Goal: Find specific page/section: Locate a particular part of the current website

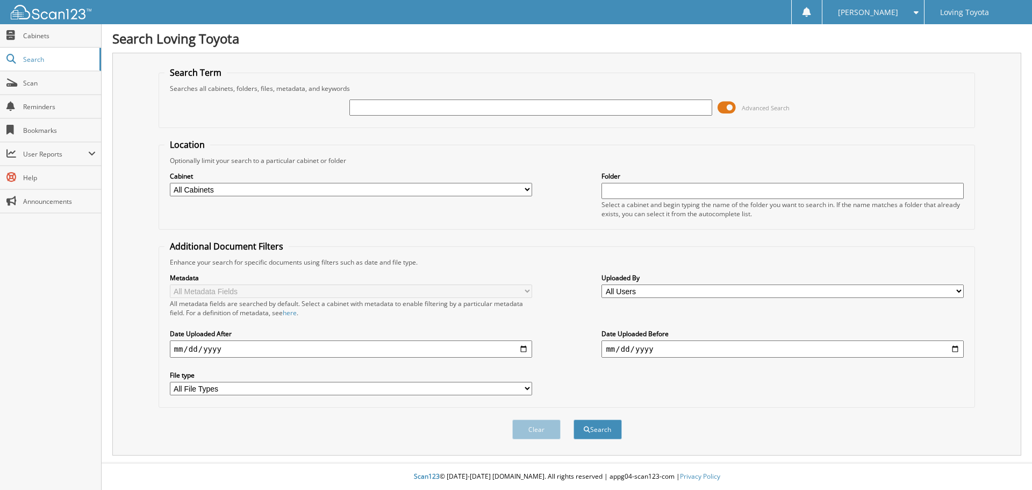
click at [376, 105] on input "text" at bounding box center [530, 107] width 362 height 16
type input "343333"
click at [573, 419] on button "Search" at bounding box center [597, 429] width 48 height 20
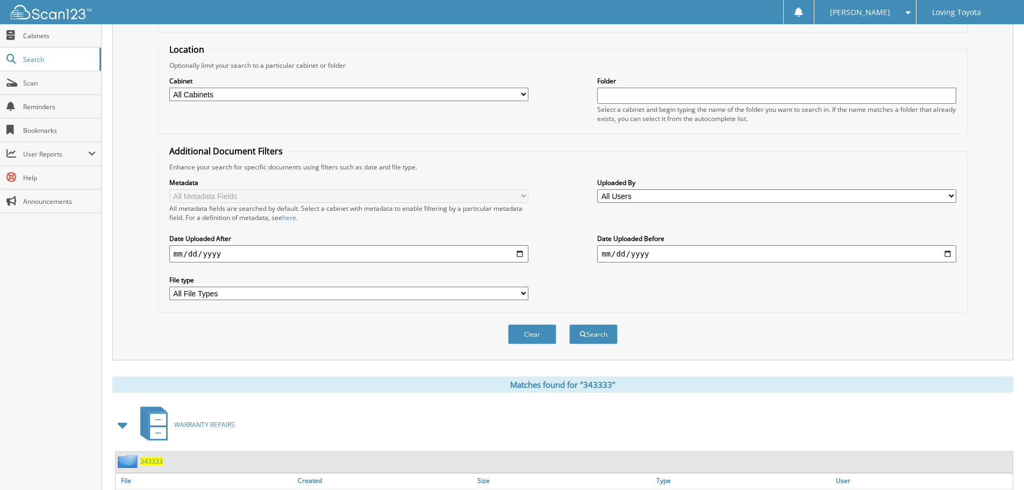
scroll to position [153, 0]
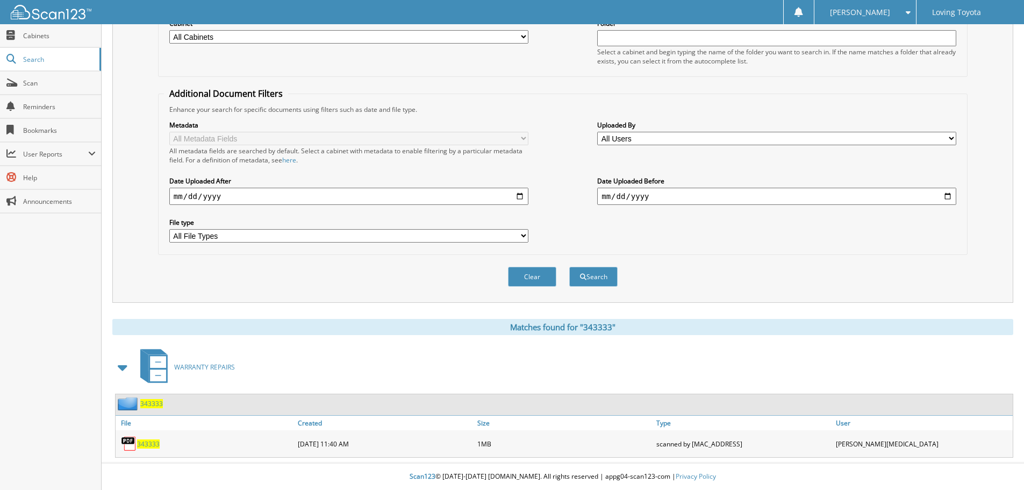
click at [149, 447] on span "343333" at bounding box center [148, 443] width 23 height 9
